Goal: Transaction & Acquisition: Purchase product/service

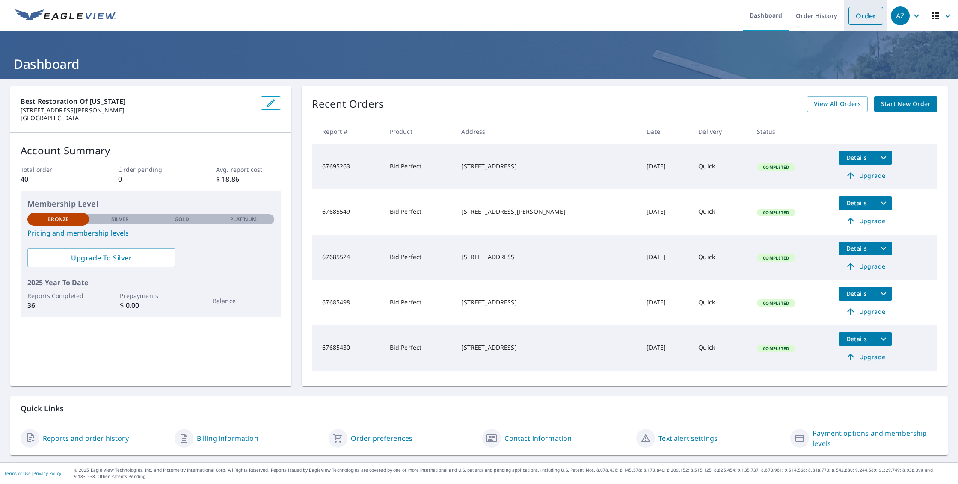
click at [865, 23] on link "Order" at bounding box center [865, 16] width 35 height 18
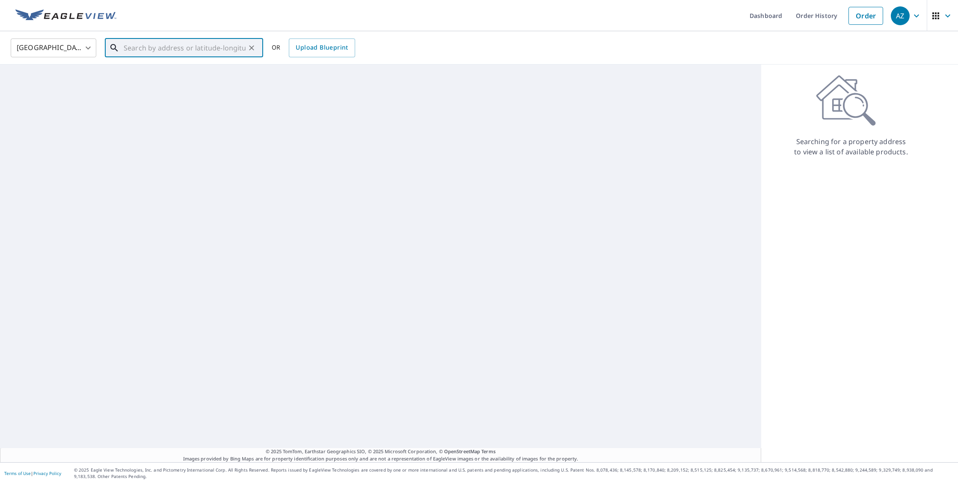
click at [201, 53] on input "text" at bounding box center [185, 48] width 122 height 24
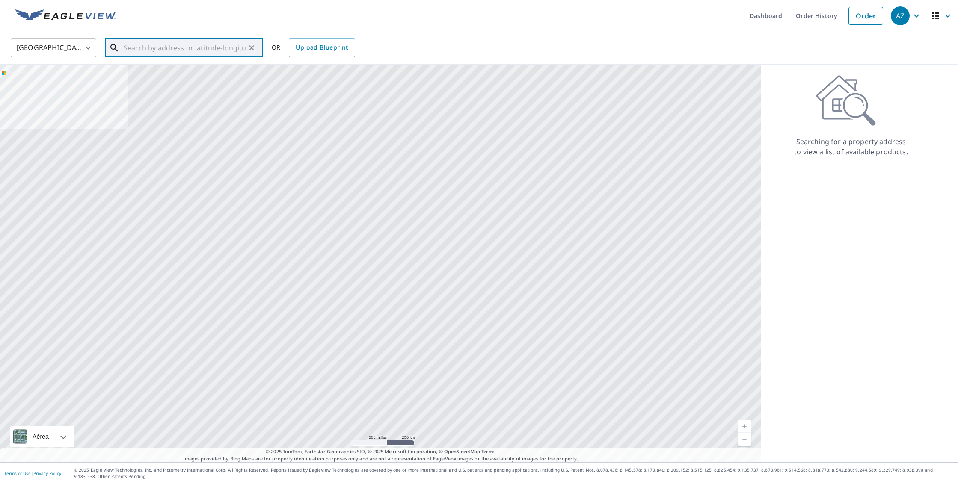
click at [192, 48] on input "text" at bounding box center [185, 48] width 122 height 24
paste input "[STREET_ADDRESS]"
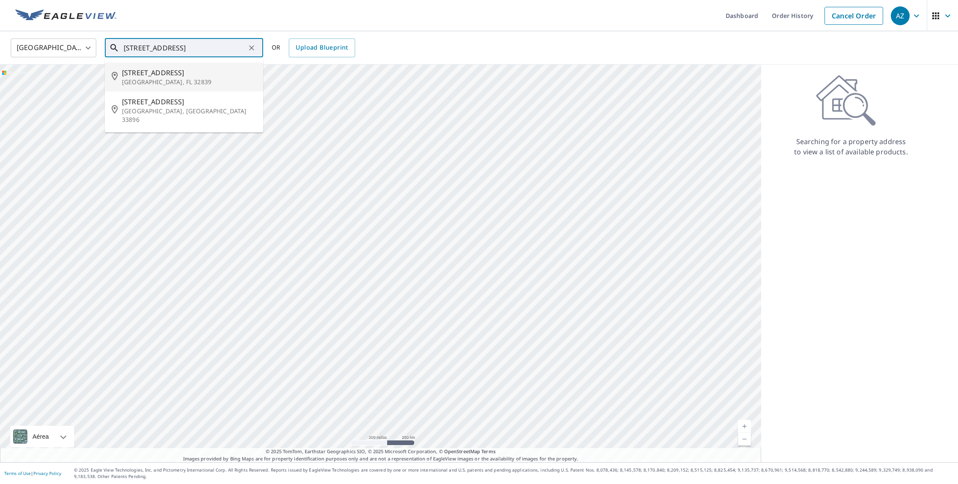
click at [187, 77] on span "[STREET_ADDRESS]" at bounding box center [189, 73] width 134 height 10
type input "[STREET_ADDRESS]"
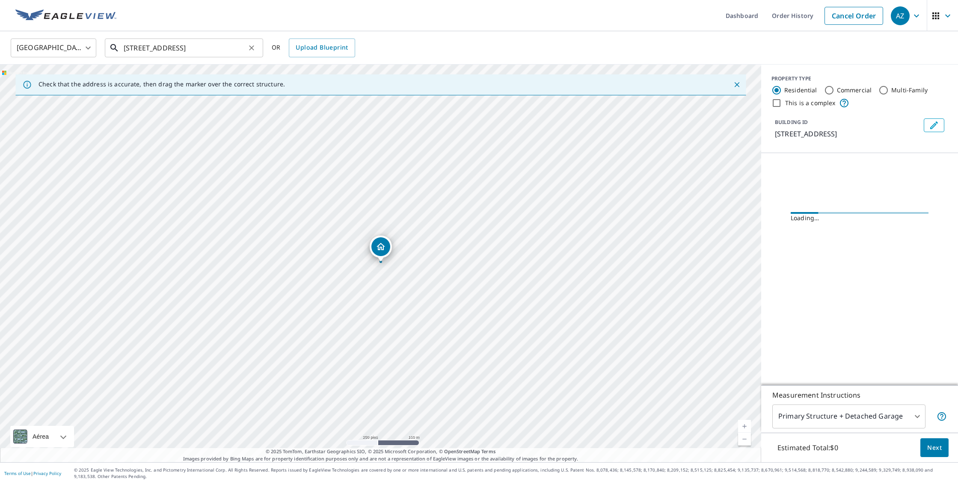
click at [225, 50] on input "[STREET_ADDRESS]" at bounding box center [185, 48] width 122 height 24
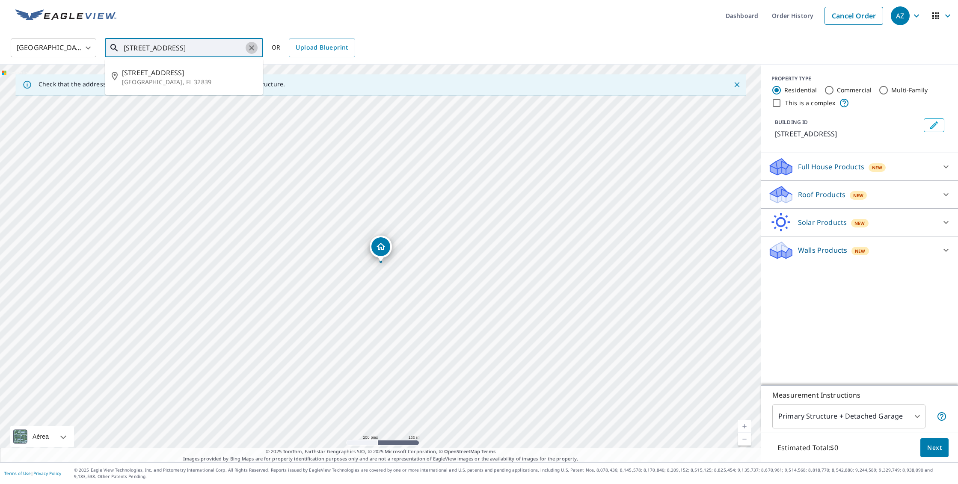
drag, startPoint x: 252, startPoint y: 47, endPoint x: 246, endPoint y: 48, distance: 6.1
click at [252, 47] on icon "Clear" at bounding box center [251, 47] width 5 height 5
paste input "[STREET_ADDRESS]"
click at [167, 103] on span "[STREET_ADDRESS]" at bounding box center [189, 102] width 134 height 10
type input "[STREET_ADDRESS][PERSON_NAME]"
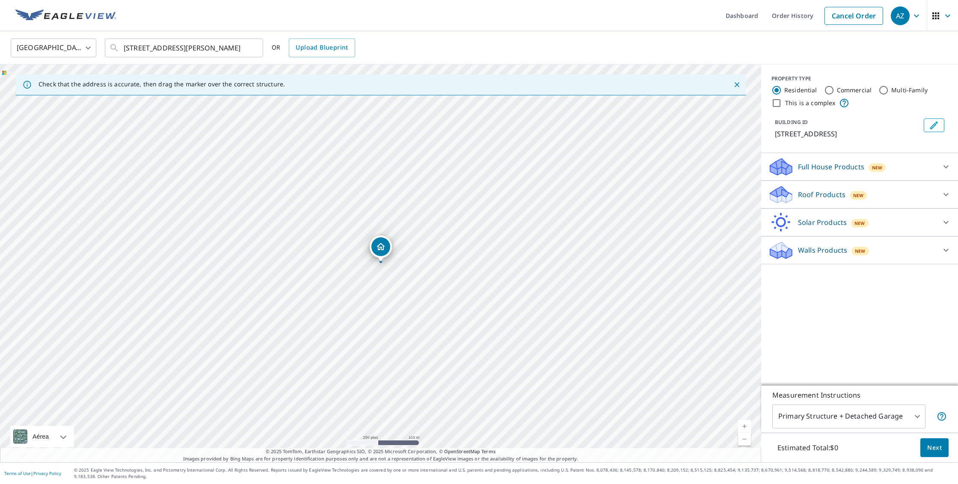
click at [892, 205] on div "Roof Products New" at bounding box center [852, 195] width 168 height 20
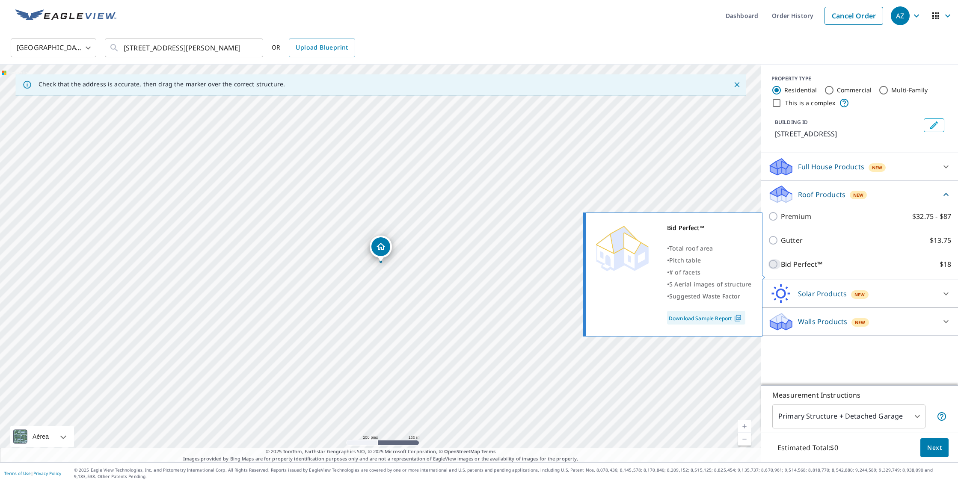
click at [773, 270] on input "Bid Perfect™ $18" at bounding box center [774, 264] width 13 height 10
checkbox input "true"
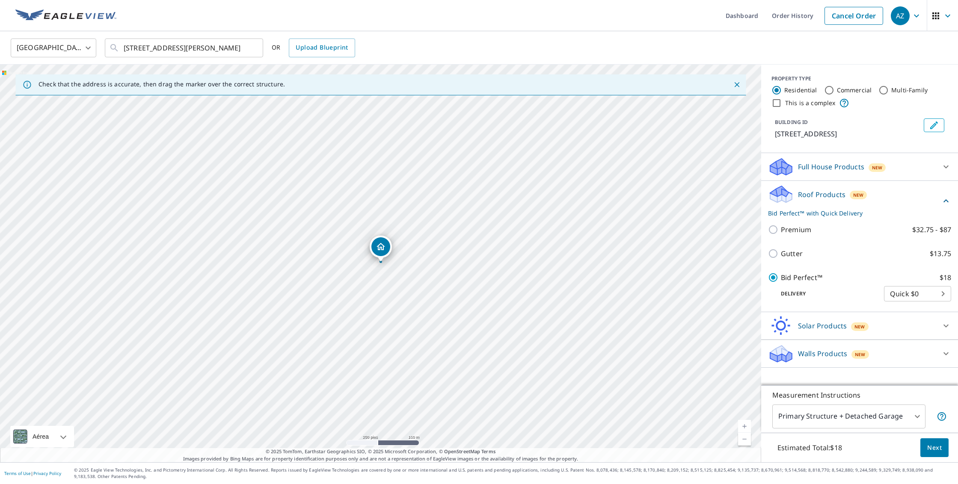
click at [933, 448] on span "Next" at bounding box center [934, 448] width 15 height 11
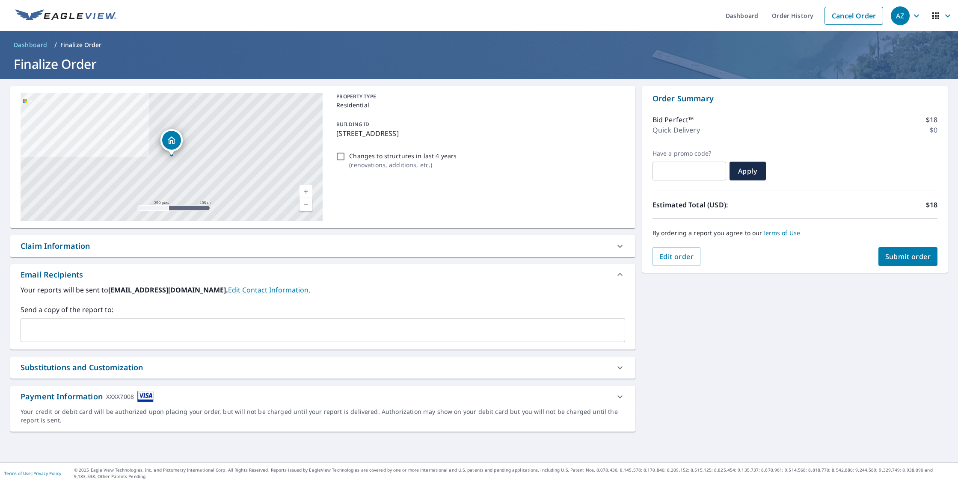
click at [916, 257] on span "Submit order" at bounding box center [908, 256] width 46 height 9
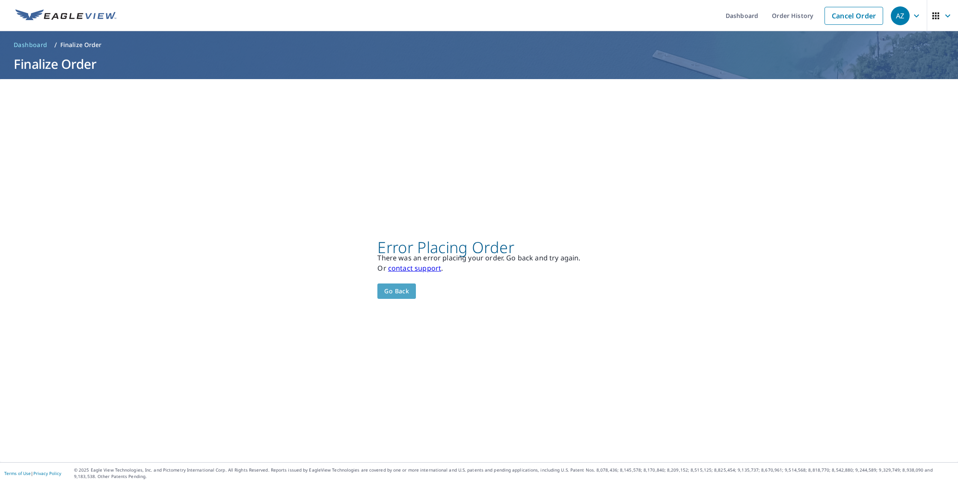
click at [405, 290] on span "Go back" at bounding box center [396, 291] width 25 height 11
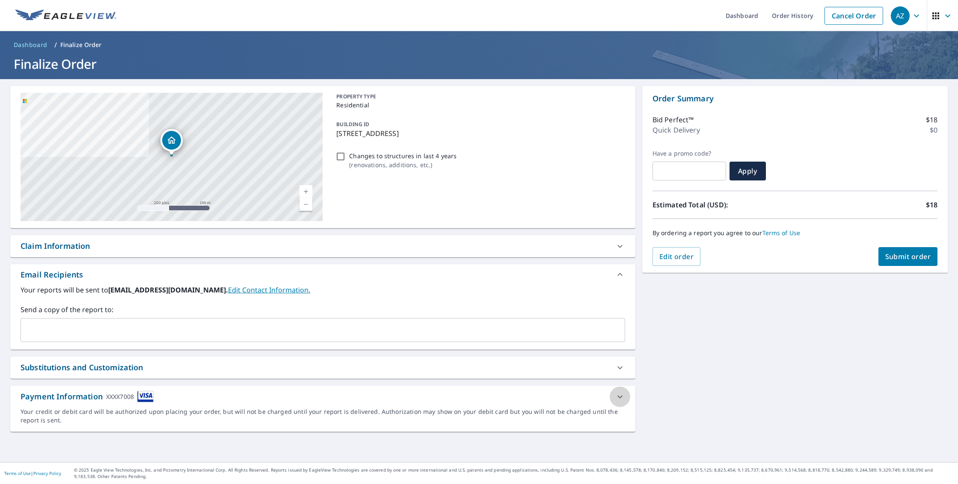
click at [624, 395] on icon at bounding box center [620, 397] width 10 height 10
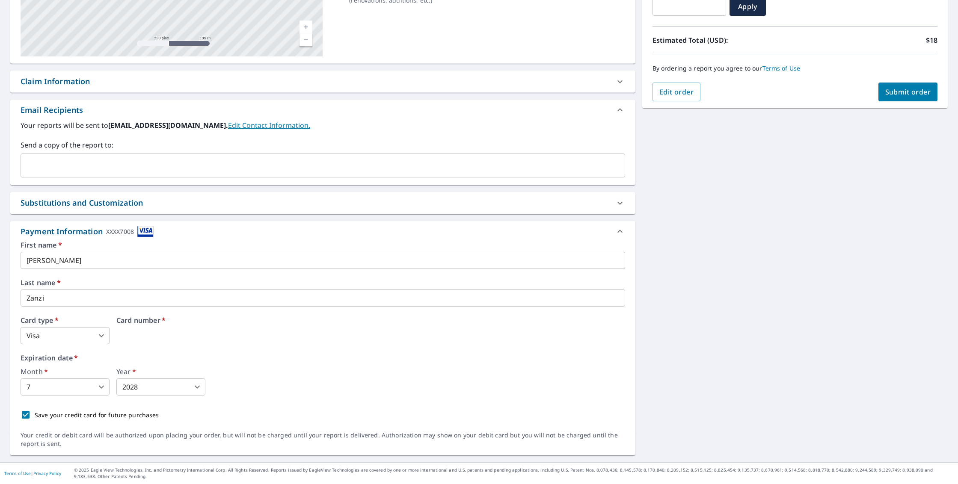
click at [243, 337] on div "Card number   *" at bounding box center [370, 330] width 509 height 27
type input "3"
click at [88, 383] on body "AZ AZ Dashboard Order History Cancel Order AZ Dashboard / Finalize Order Finali…" at bounding box center [479, 242] width 958 height 484
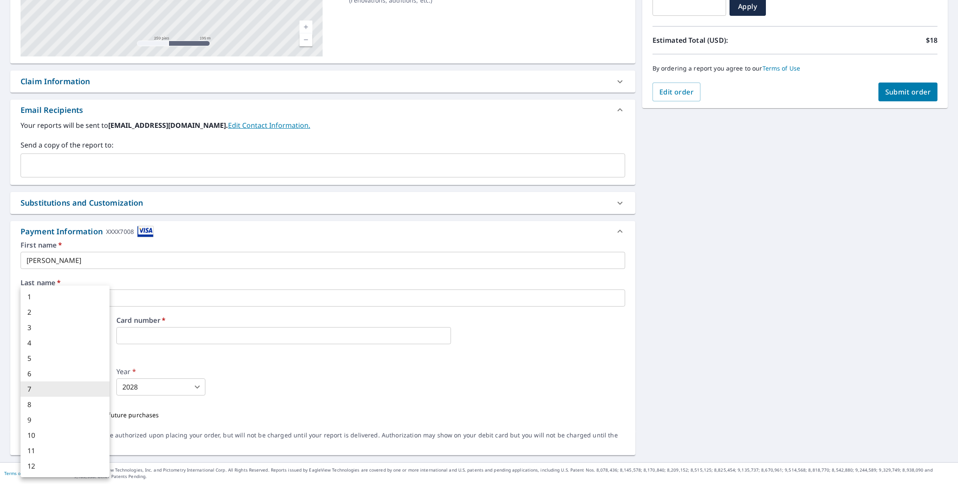
drag, startPoint x: 50, startPoint y: 297, endPoint x: 57, endPoint y: 311, distance: 16.5
click at [51, 297] on li "1" at bounding box center [65, 296] width 89 height 15
type input "1"
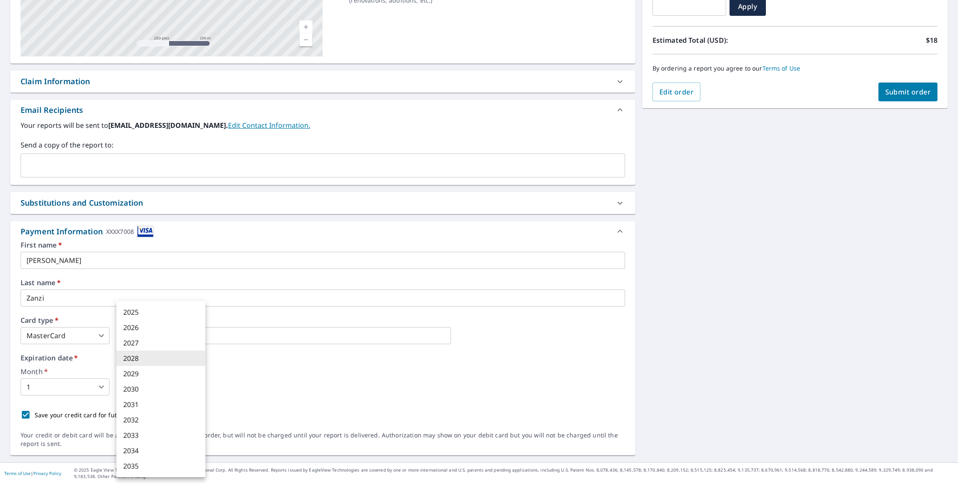
click at [153, 389] on body "AZ AZ Dashboard Order History Cancel Order AZ Dashboard / Finalize Order Finali…" at bounding box center [479, 242] width 958 height 484
click at [145, 391] on li "2030" at bounding box center [160, 389] width 89 height 15
type input "2030"
click at [298, 381] on div "Month   * 1 1 ​ Year   * 2030 2030 ​" at bounding box center [323, 381] width 605 height 27
drag, startPoint x: 528, startPoint y: 359, endPoint x: 523, endPoint y: 344, distance: 16.0
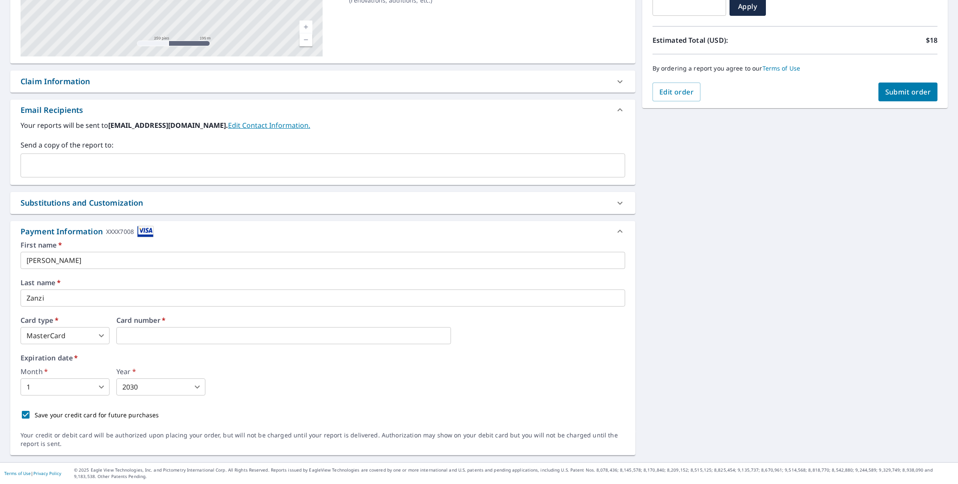
click at [529, 358] on label "Expiration date   *" at bounding box center [323, 358] width 605 height 7
click at [910, 91] on span "Submit order" at bounding box center [908, 91] width 46 height 9
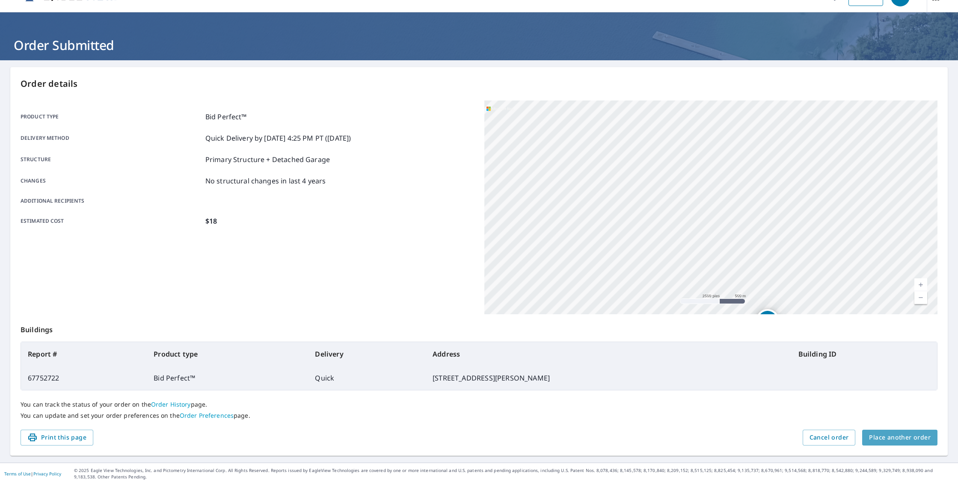
click at [914, 434] on span "Place another order" at bounding box center [900, 438] width 62 height 11
